Goal: Transaction & Acquisition: Obtain resource

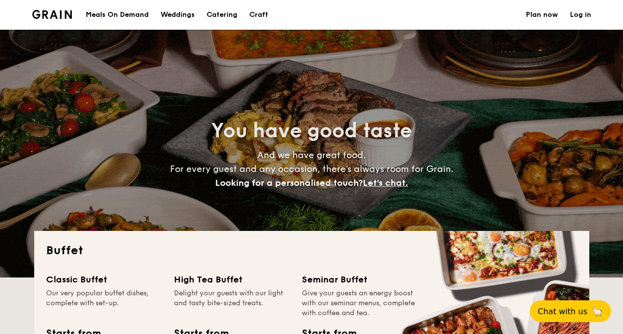
select select
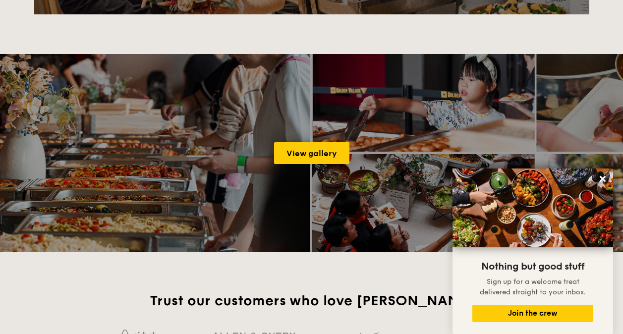
scroll to position [1340, 0]
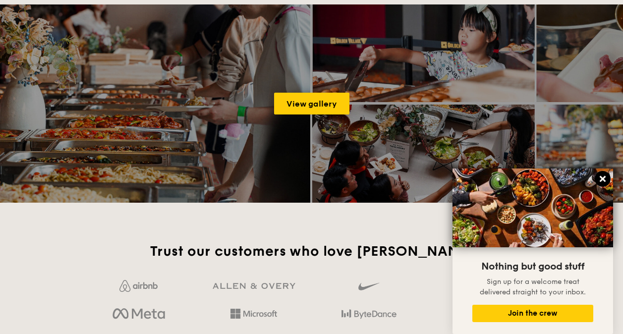
click at [601, 176] on icon at bounding box center [603, 179] width 6 height 6
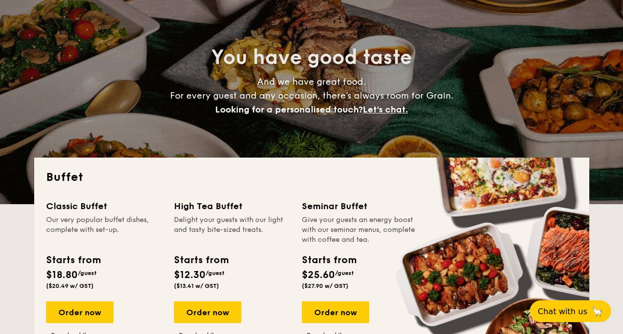
scroll to position [0, 0]
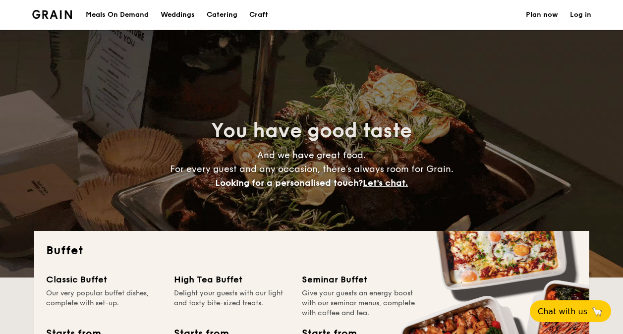
click at [224, 13] on h1 "Catering" at bounding box center [222, 15] width 31 height 30
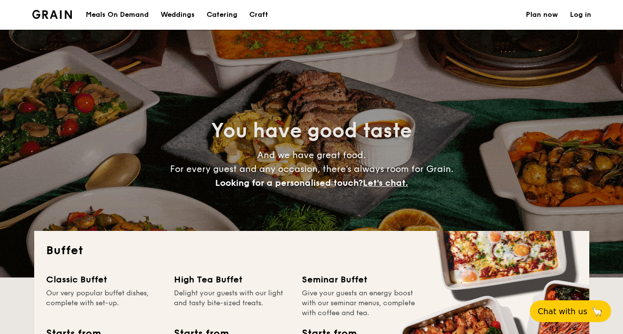
click at [120, 11] on div "Meals On Demand" at bounding box center [117, 15] width 63 height 30
select select
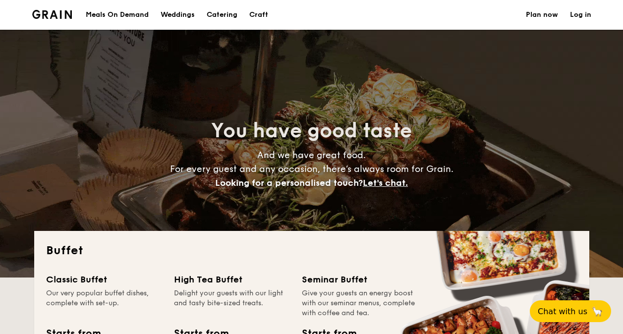
click at [312, 277] on div "Seminar Buffet" at bounding box center [360, 280] width 116 height 14
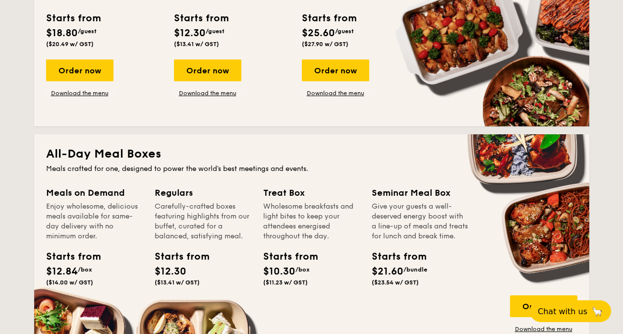
scroll to position [347, 0]
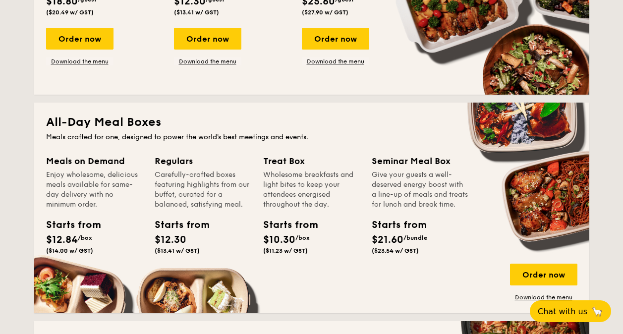
click at [288, 162] on div "Treat Box" at bounding box center [311, 161] width 97 height 14
click at [303, 227] on div "Starts from" at bounding box center [285, 225] width 45 height 15
click at [290, 249] on span "($11.23 w/ GST)" at bounding box center [285, 251] width 45 height 7
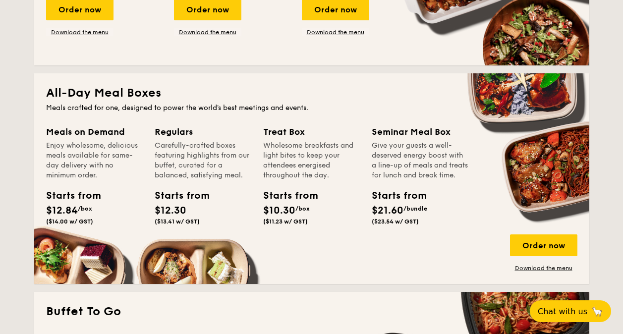
scroll to position [397, 0]
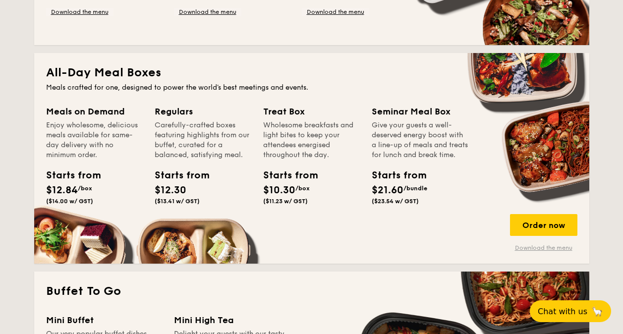
click at [526, 246] on link "Download the menu" at bounding box center [543, 248] width 67 height 8
click at [536, 248] on link "Download the menu" at bounding box center [543, 248] width 67 height 8
